Goal: Transaction & Acquisition: Download file/media

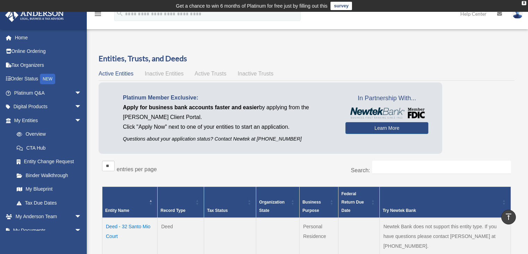
scroll to position [255, 0]
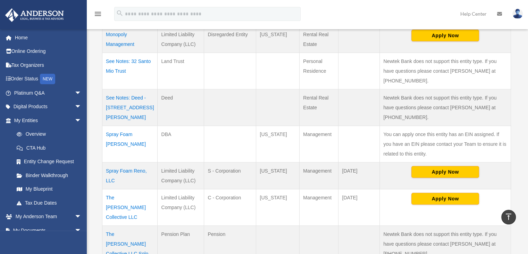
click at [123, 162] on td "Spray Foam Reno, LLC" at bounding box center [129, 175] width 55 height 27
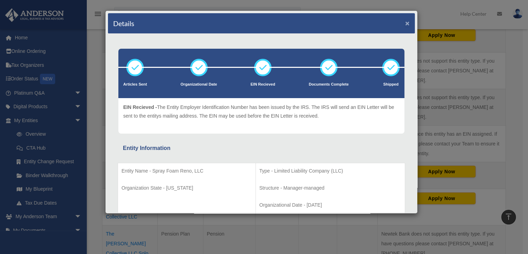
click at [405, 22] on button "×" at bounding box center [407, 22] width 5 height 7
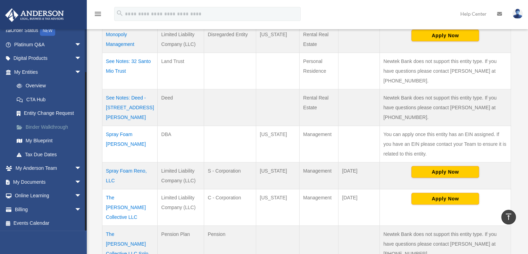
scroll to position [49, 0]
click at [75, 182] on span "arrow_drop_down" at bounding box center [82, 181] width 14 height 14
click at [32, 195] on link "Box" at bounding box center [51, 195] width 82 height 14
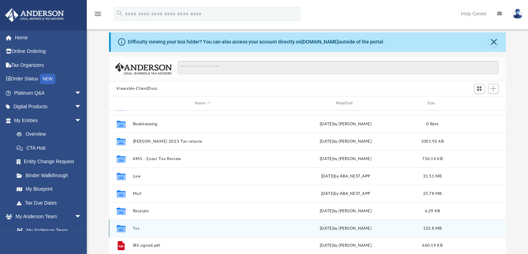
scroll to position [35, 0]
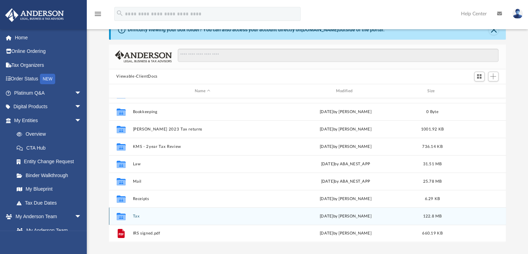
click at [131, 213] on div "Collaborated Folder Tax Fri Oct 3 2025 by Kim Yoder 122.8 MB" at bounding box center [307, 215] width 397 height 17
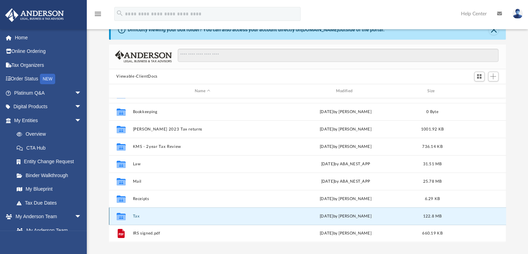
click at [135, 214] on button "Tax" at bounding box center [203, 216] width 140 height 5
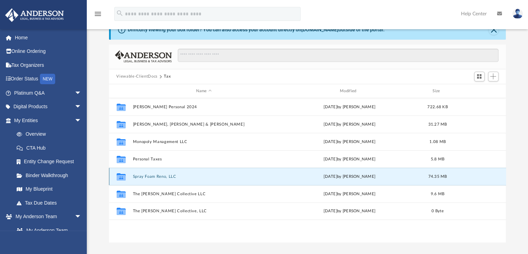
click at [147, 175] on button "Spray Foam Reno, LLC" at bounding box center [204, 176] width 142 height 5
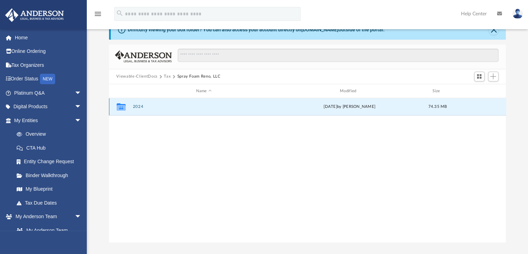
click at [139, 106] on button "2024" at bounding box center [204, 107] width 142 height 5
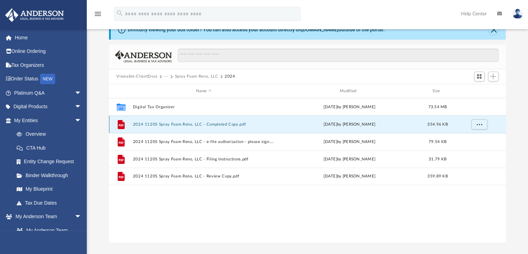
click at [196, 123] on button "2024 1120S Spray Foam Reno, LLC - Completed Copy.pdf" at bounding box center [204, 124] width 142 height 5
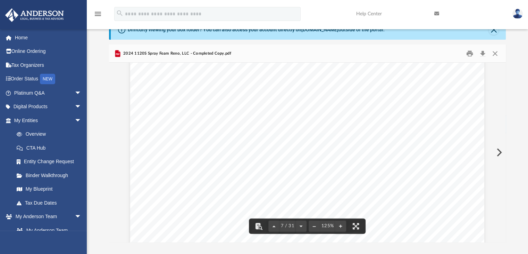
scroll to position [3040, 0]
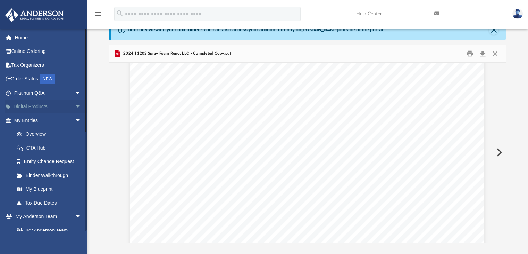
click at [75, 103] on span "arrow_drop_down" at bounding box center [82, 107] width 14 height 14
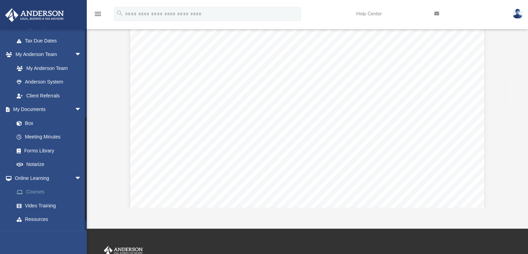
scroll to position [206, 0]
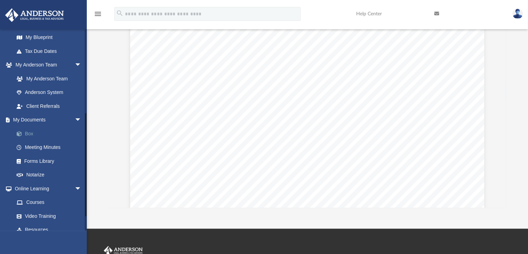
click at [28, 131] on link "Box" at bounding box center [51, 133] width 82 height 14
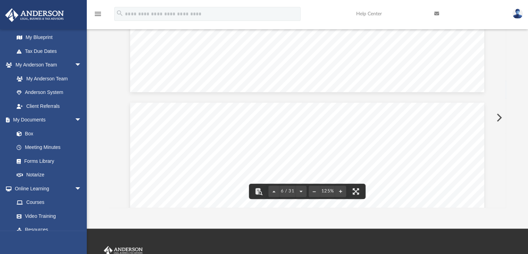
scroll to position [0, 0]
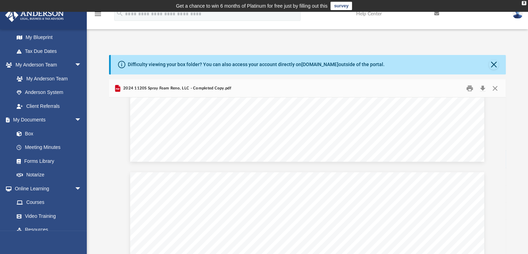
click at [488, 64] on div "Difficulty viewing your box folder? You can also access your account directly o…" at bounding box center [309, 64] width 396 height 19
click at [496, 65] on button "Close" at bounding box center [494, 65] width 10 height 10
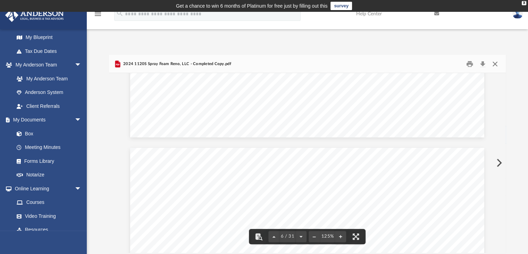
click at [499, 62] on button "Close" at bounding box center [495, 63] width 13 height 11
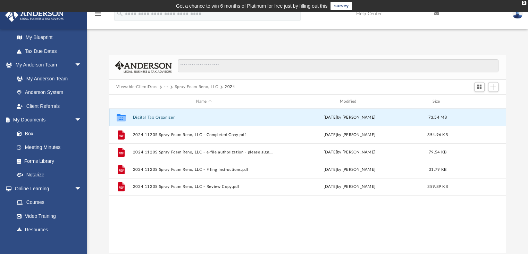
click at [149, 118] on button "Digital Tax Organizer" at bounding box center [204, 117] width 142 height 5
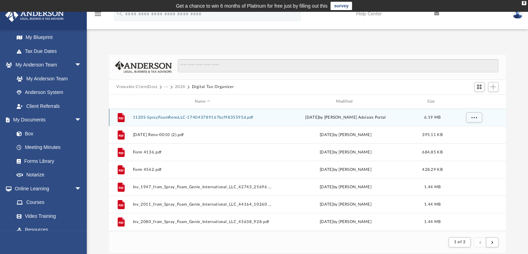
scroll to position [131, 392]
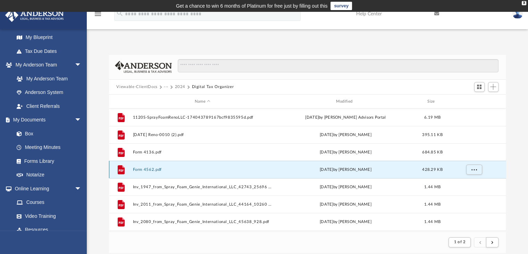
click at [146, 167] on button "Form 4562.pdf" at bounding box center [203, 169] width 140 height 5
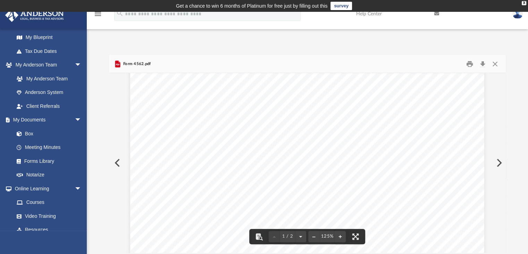
scroll to position [0, 0]
click at [493, 63] on button "Close" at bounding box center [495, 63] width 13 height 11
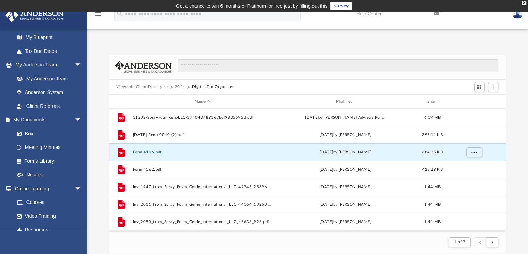
click at [152, 150] on button "Form 4136.pdf" at bounding box center [203, 152] width 140 height 5
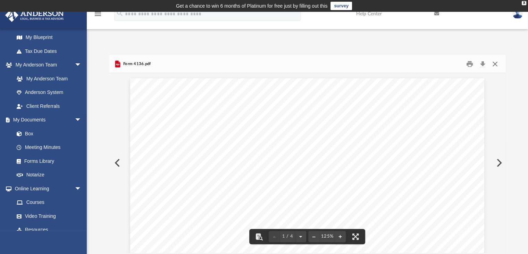
click at [497, 64] on button "Close" at bounding box center [495, 63] width 13 height 11
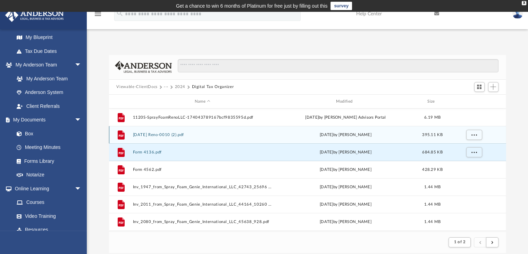
click at [158, 132] on button "7.27.24 Reno-0010 (2).pdf" at bounding box center [203, 134] width 140 height 5
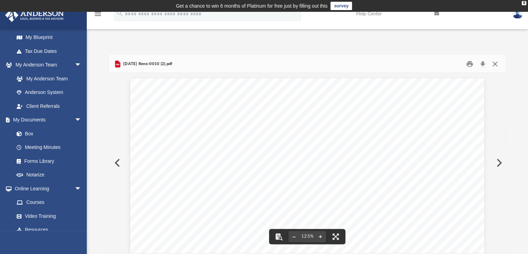
click at [498, 64] on button "Close" at bounding box center [495, 63] width 13 height 11
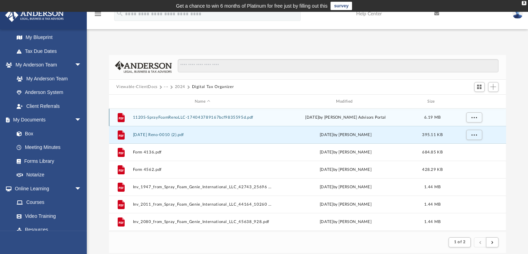
click at [200, 115] on button "1120S-SprayFoamRenoLLC-174043789167bcf9835595d.pdf" at bounding box center [203, 117] width 140 height 5
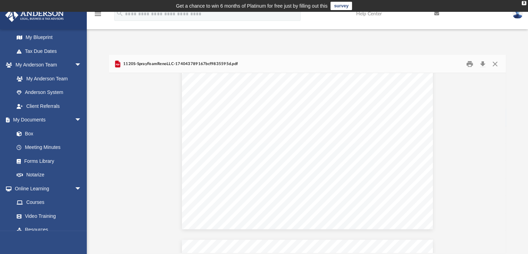
scroll to position [764, 0]
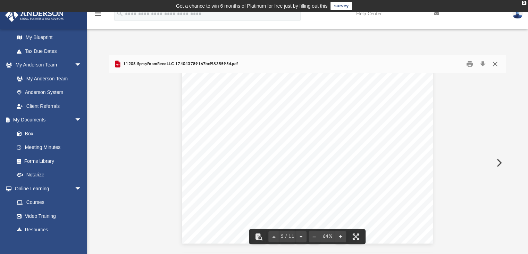
click at [493, 61] on button "Close" at bounding box center [495, 63] width 13 height 11
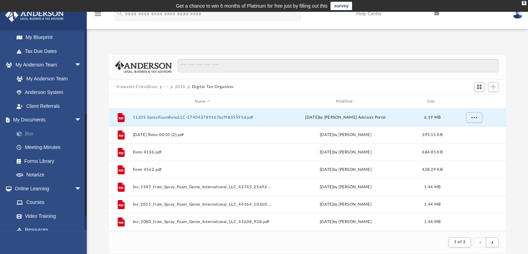
click at [30, 130] on link "Box" at bounding box center [51, 133] width 82 height 14
click at [27, 132] on link "Box" at bounding box center [51, 133] width 82 height 14
click at [524, 1] on div "X" at bounding box center [524, 3] width 5 height 4
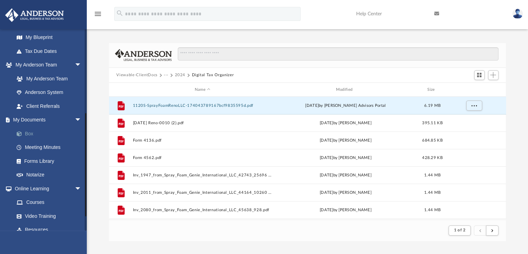
click at [28, 133] on link "Box" at bounding box center [51, 133] width 82 height 14
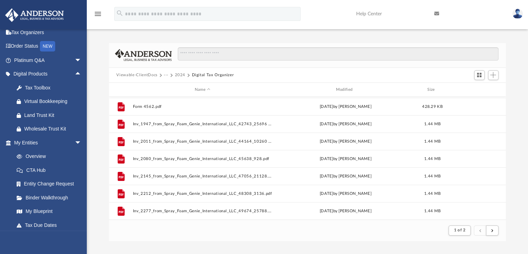
scroll to position [0, 0]
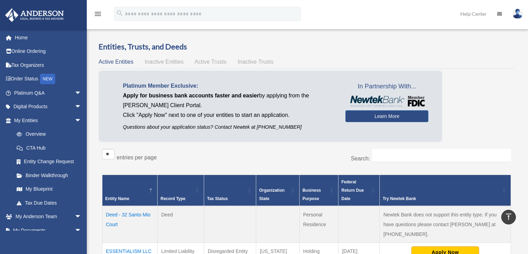
scroll to position [255, 0]
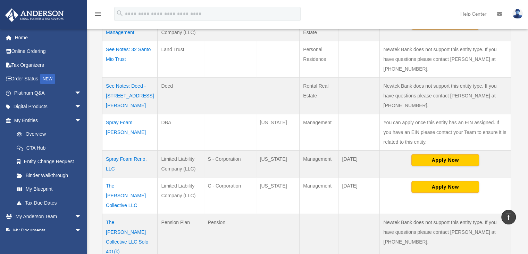
click at [120, 150] on td "Spray Foam Reno, LLC" at bounding box center [129, 163] width 55 height 27
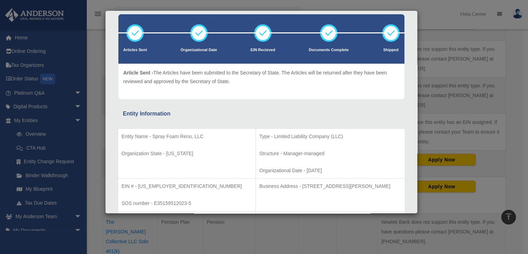
scroll to position [0, 0]
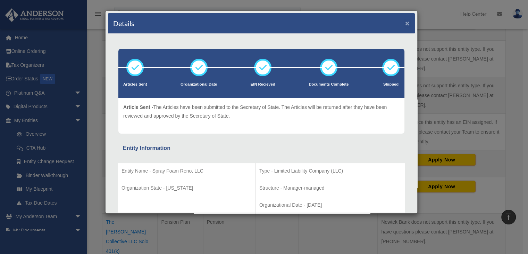
click at [405, 22] on button "×" at bounding box center [407, 22] width 5 height 7
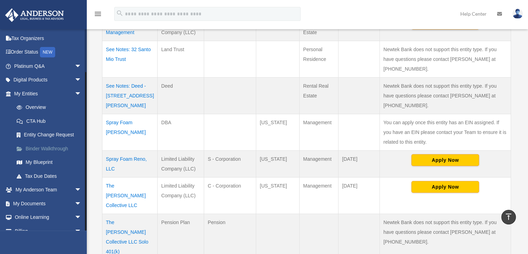
scroll to position [49, 0]
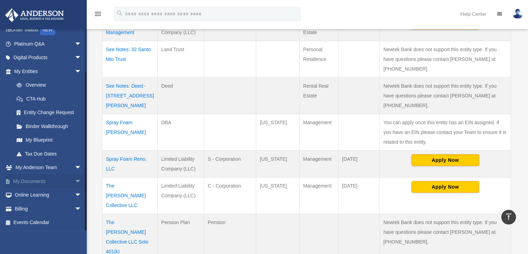
click at [75, 179] on span "arrow_drop_down" at bounding box center [82, 181] width 14 height 14
click at [28, 194] on link "Box" at bounding box center [51, 195] width 82 height 14
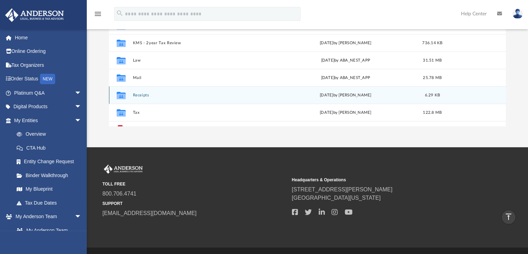
click at [142, 95] on button "Receipts" at bounding box center [203, 95] width 140 height 5
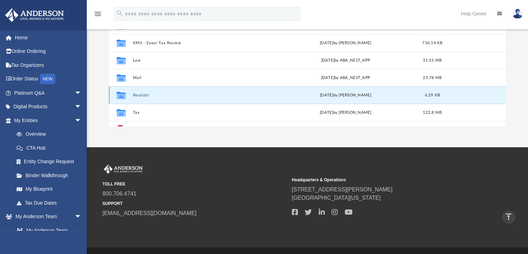
scroll to position [3, 0]
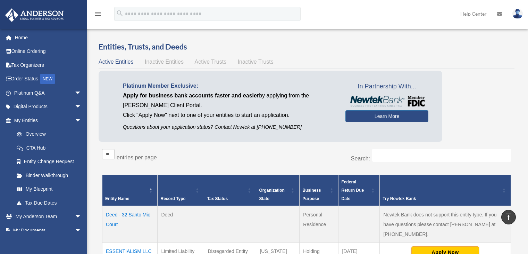
scroll to position [255, 0]
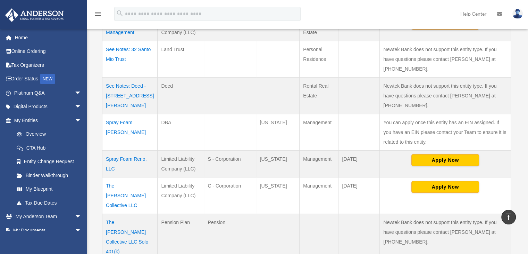
click at [117, 150] on td "Spray Foam Reno, LLC" at bounding box center [129, 163] width 55 height 27
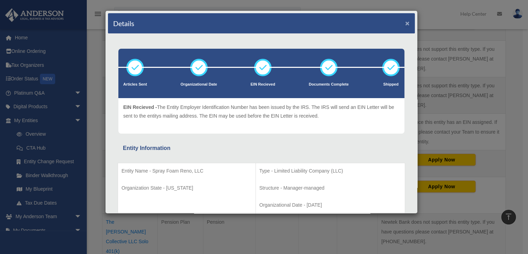
click at [405, 22] on button "×" at bounding box center [407, 22] width 5 height 7
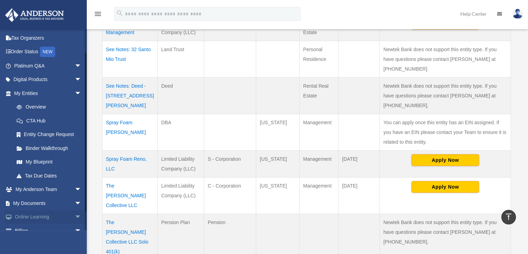
scroll to position [0, 0]
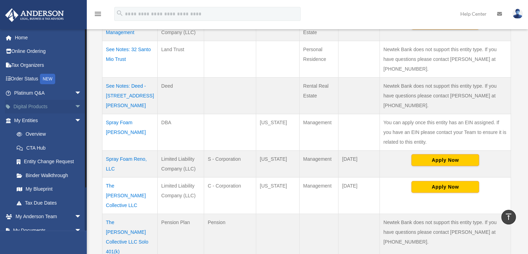
click at [75, 103] on span "arrow_drop_down" at bounding box center [82, 107] width 14 height 14
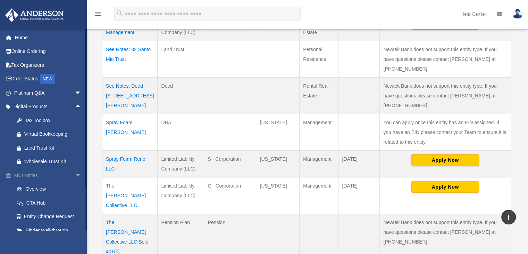
click at [75, 174] on span "arrow_drop_down" at bounding box center [82, 175] width 14 height 14
click at [75, 172] on span "arrow_drop_up" at bounding box center [82, 175] width 14 height 14
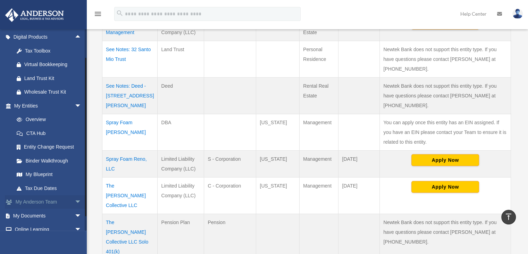
scroll to position [104, 0]
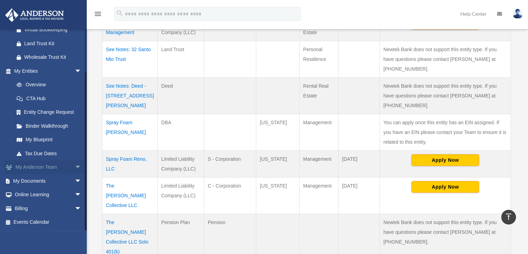
click at [75, 165] on span "arrow_drop_down" at bounding box center [82, 167] width 14 height 14
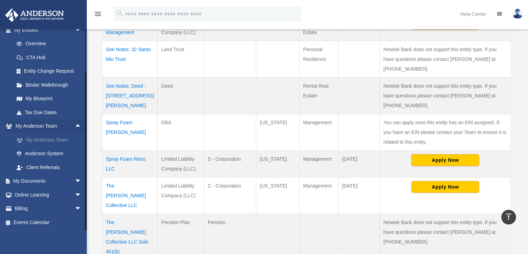
click at [75, 181] on span "arrow_drop_down" at bounding box center [82, 181] width 14 height 14
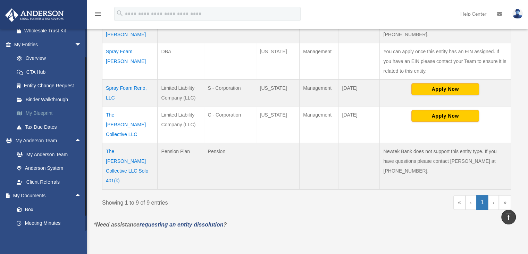
scroll to position [325, 0]
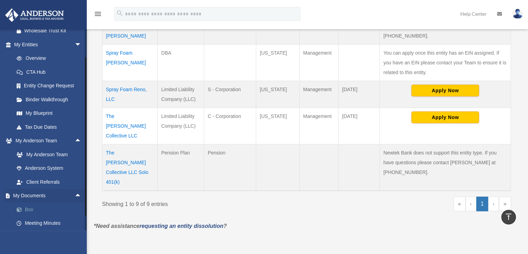
click at [36, 205] on link "Box" at bounding box center [51, 209] width 82 height 14
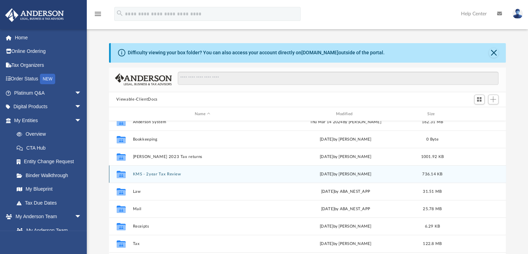
scroll to position [13, 0]
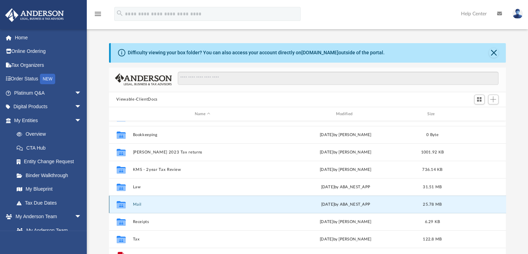
click at [139, 203] on button "Mail" at bounding box center [203, 204] width 140 height 5
click at [135, 203] on button "Mail" at bounding box center [203, 204] width 140 height 5
click at [136, 203] on button "Mail" at bounding box center [203, 204] width 140 height 5
click at [139, 203] on button "Mail" at bounding box center [203, 204] width 140 height 5
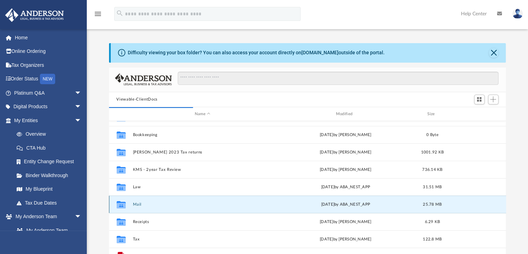
click at [120, 203] on icon "grid" at bounding box center [120, 206] width 9 height 6
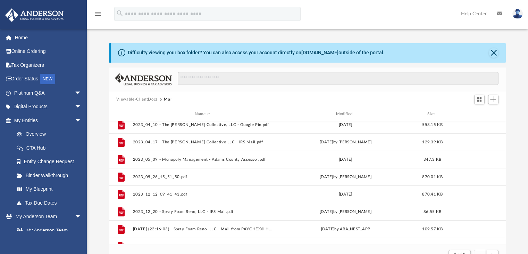
scroll to position [139, 0]
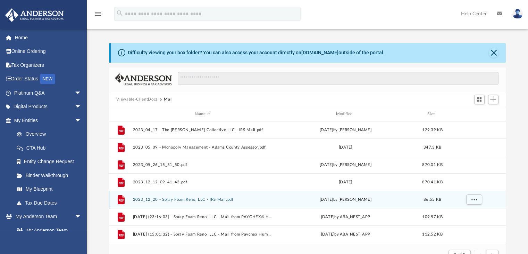
click at [170, 199] on button "2023_12_20 - Spray Foam Reno, LLC - IRS Mail.pdf" at bounding box center [203, 199] width 140 height 5
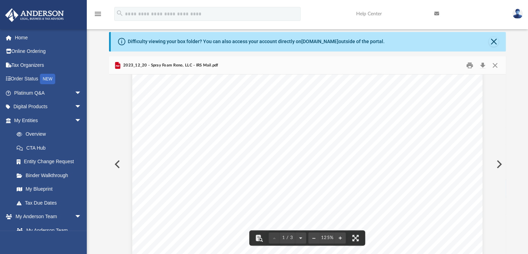
scroll to position [0, 0]
click at [479, 68] on button "Download" at bounding box center [483, 65] width 13 height 11
click at [481, 65] on button "Download" at bounding box center [483, 65] width 13 height 11
